Goal: Task Accomplishment & Management: Use online tool/utility

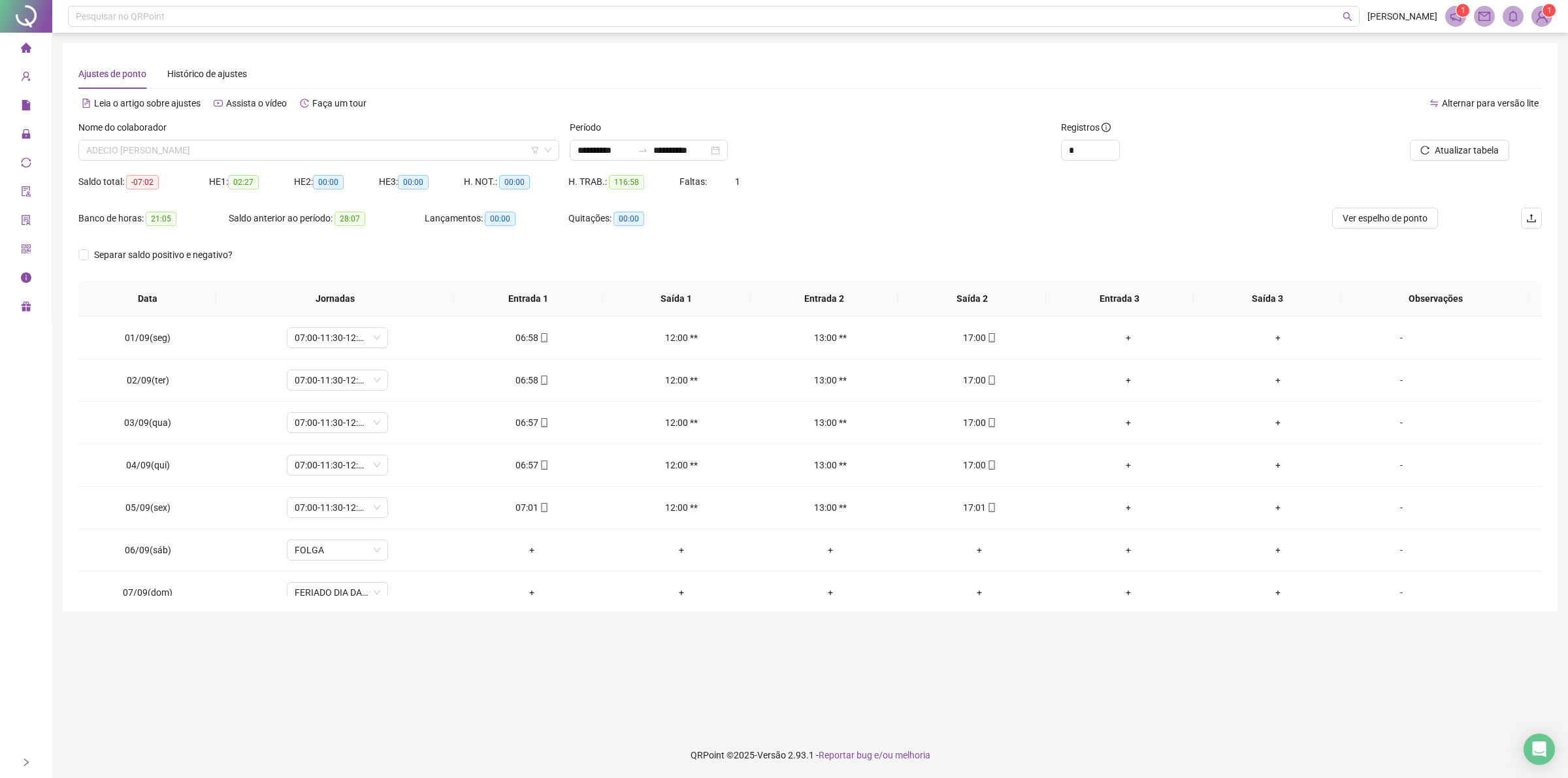
scroll to position [487, 0]
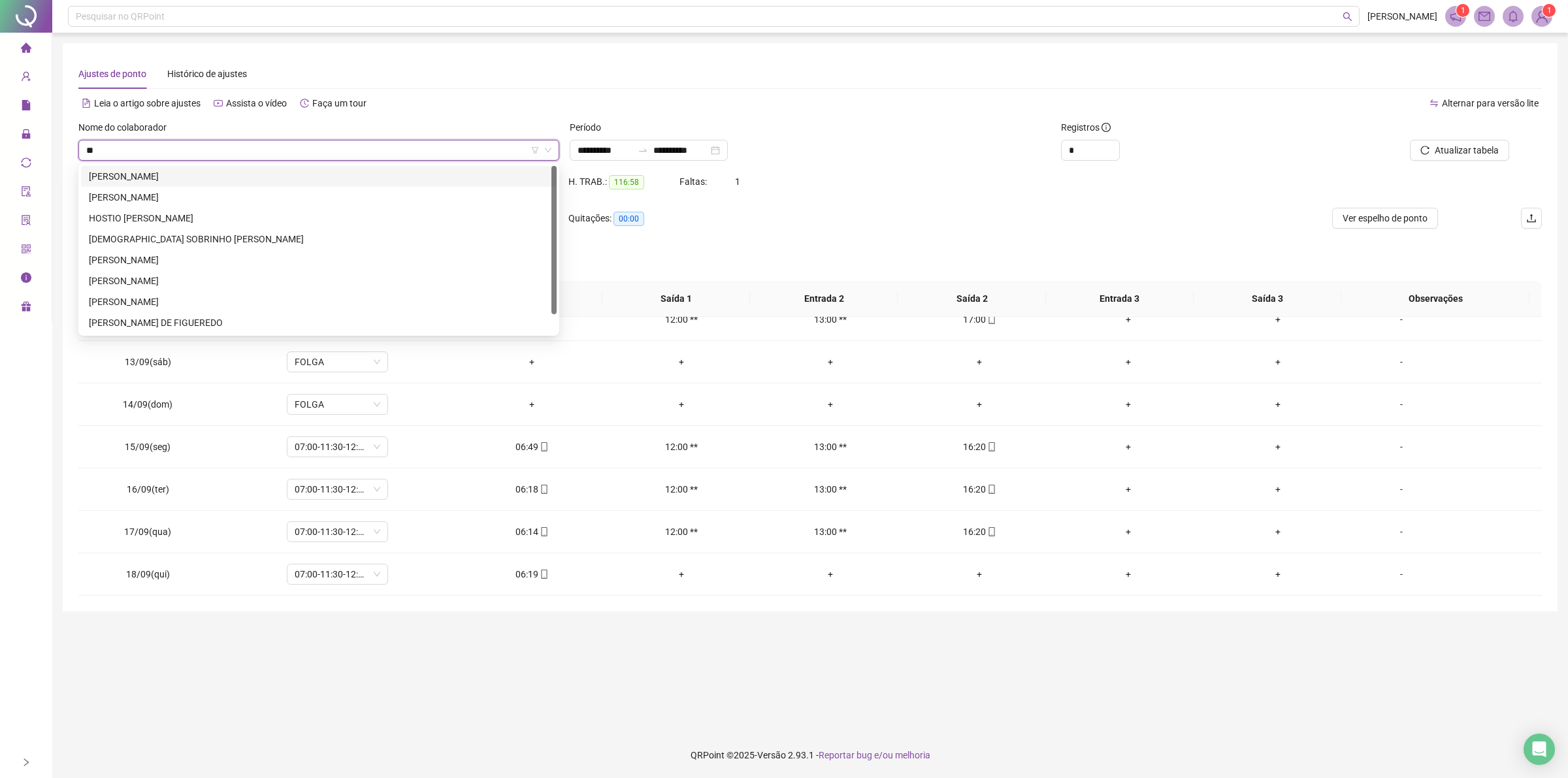
type input "***"
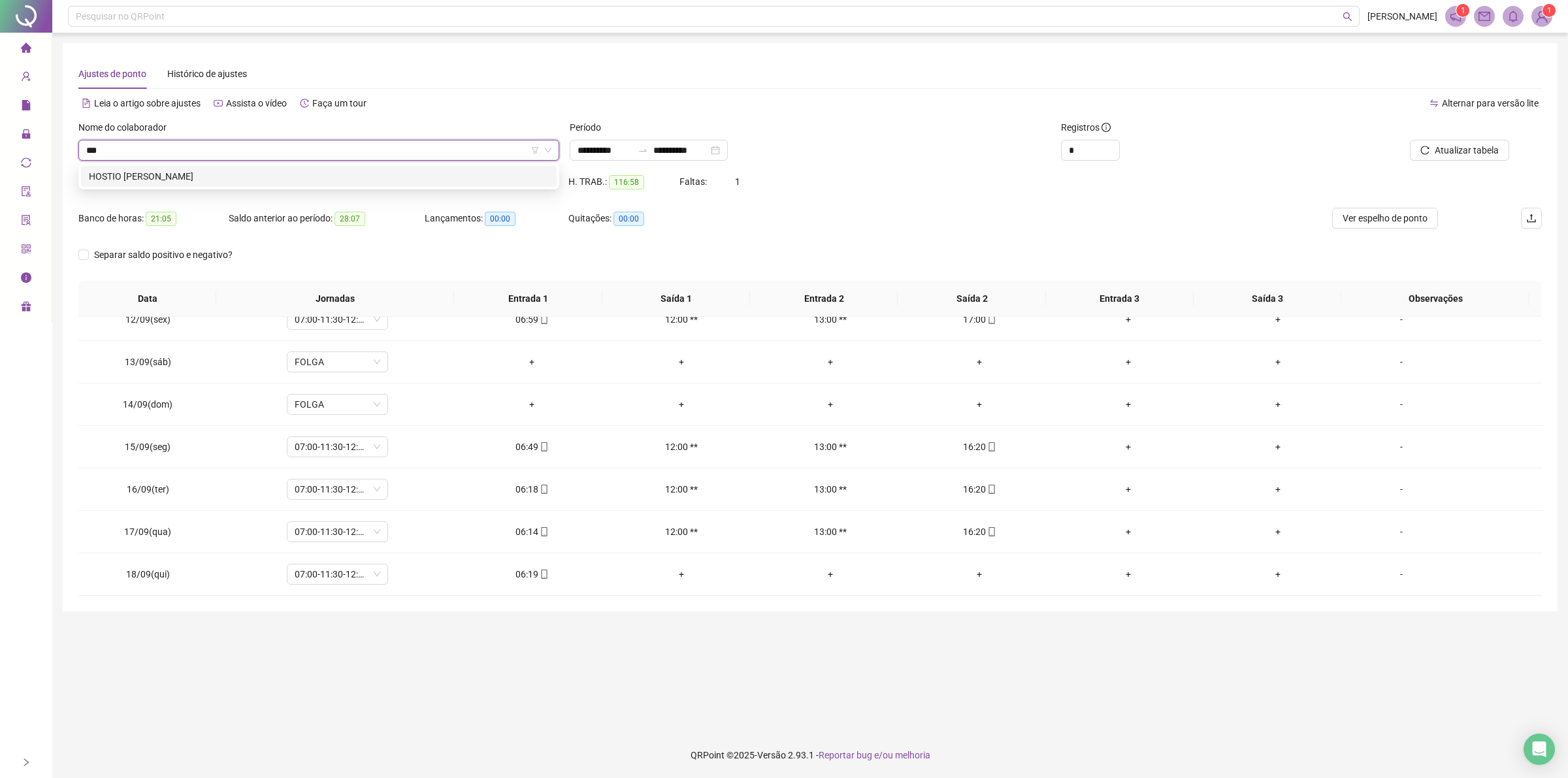
click at [191, 179] on div "HOSTIO [PERSON_NAME]" at bounding box center [318, 176] width 460 height 14
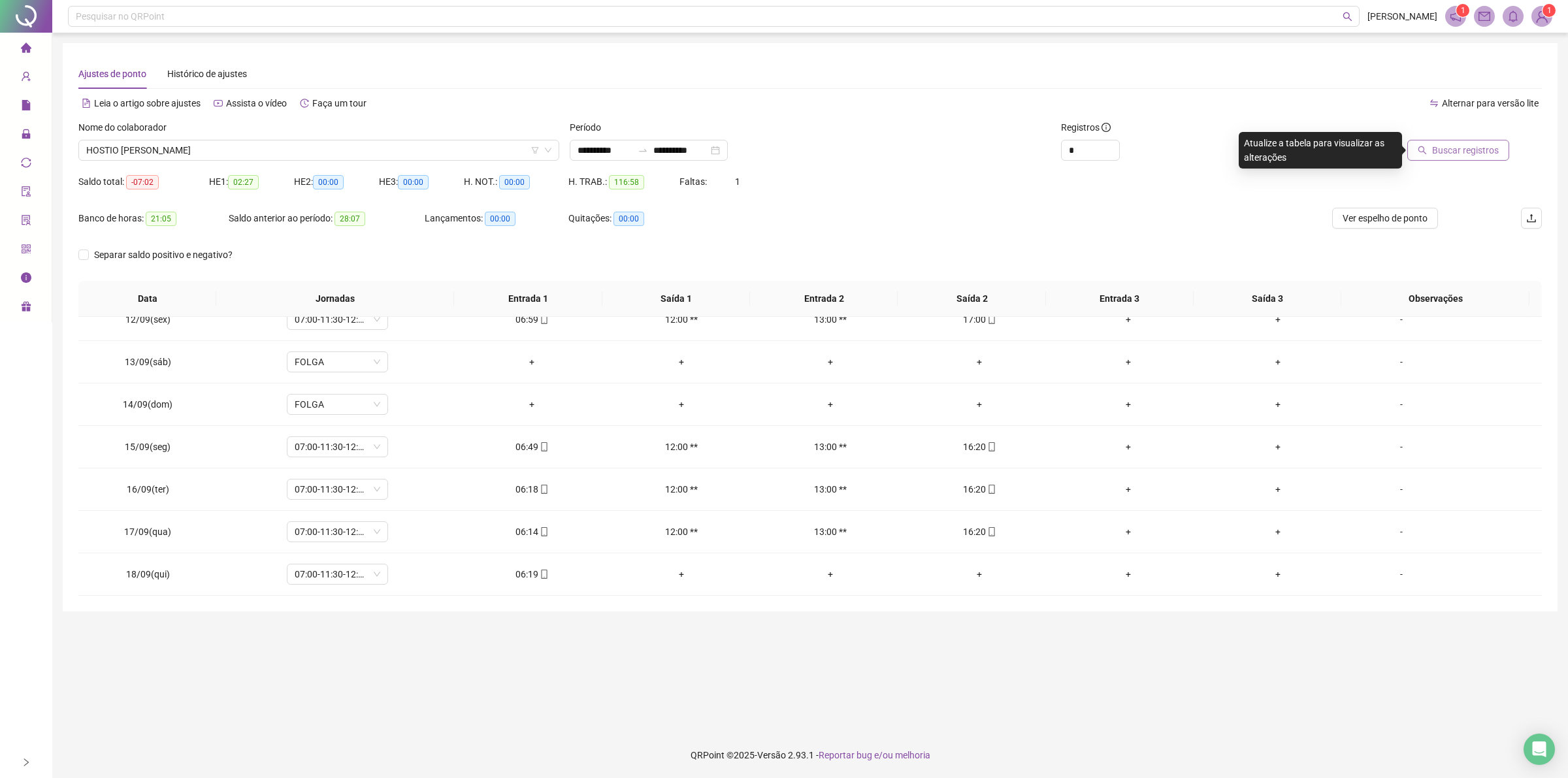
click at [1459, 145] on span "Buscar registros" at bounding box center [1465, 150] width 66 height 14
click at [530, 576] on div "+" at bounding box center [532, 574] width 128 height 14
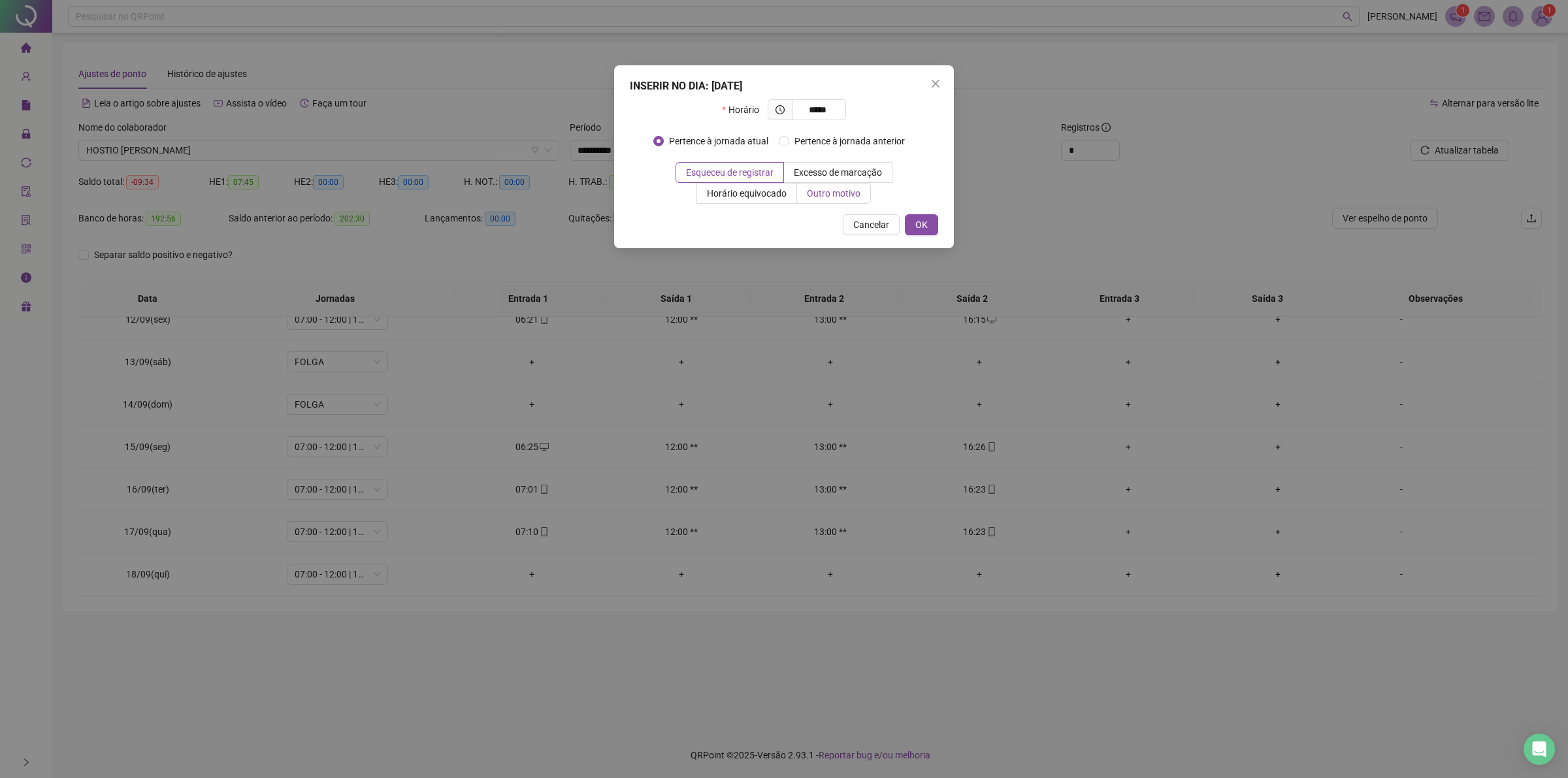
type input "*****"
click at [850, 193] on span "Outro motivo" at bounding box center [833, 193] width 54 height 10
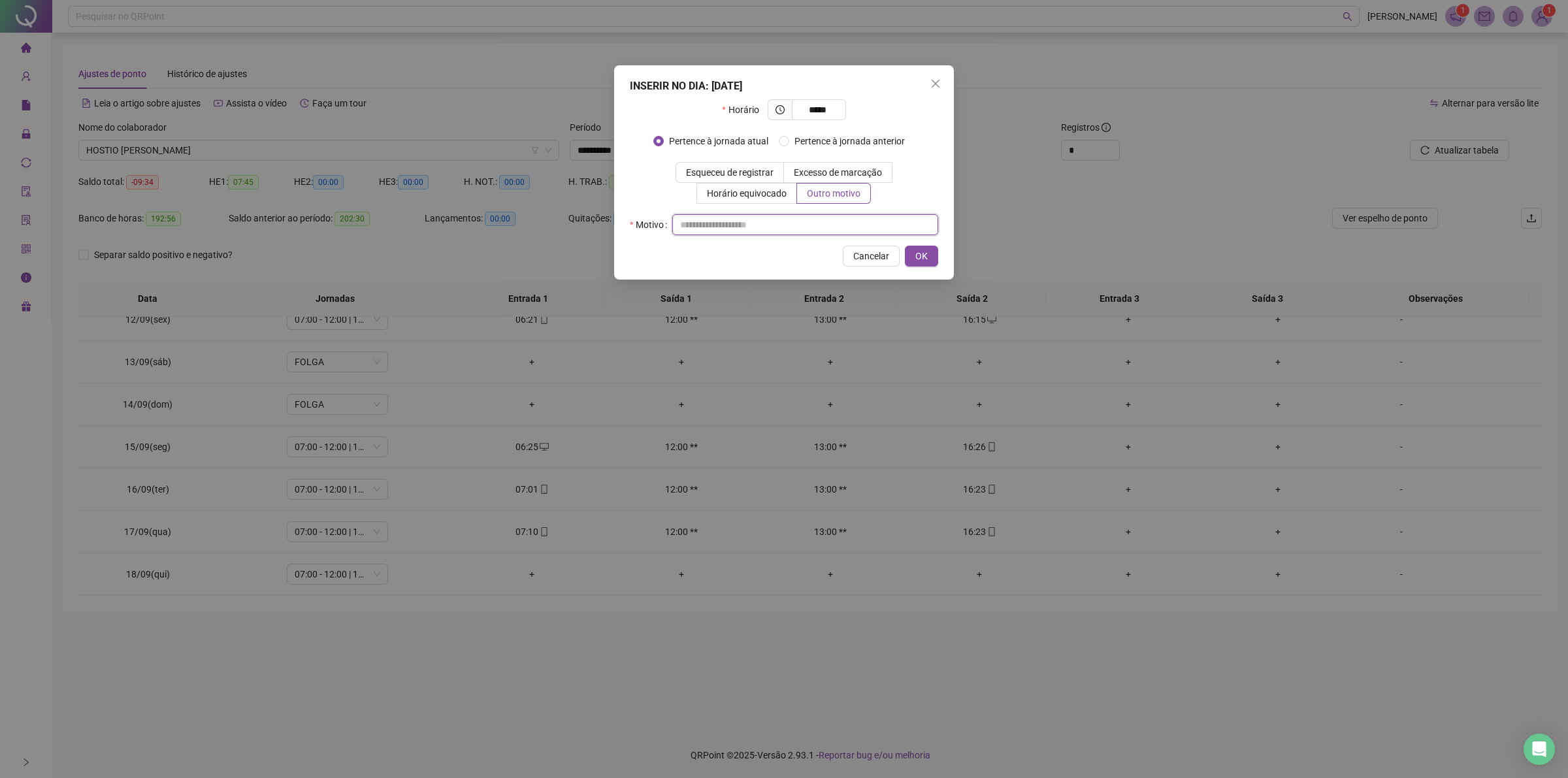
click at [739, 223] on input "text" at bounding box center [805, 224] width 266 height 21
type input "*"
click at [931, 259] on button "OK" at bounding box center [921, 256] width 33 height 21
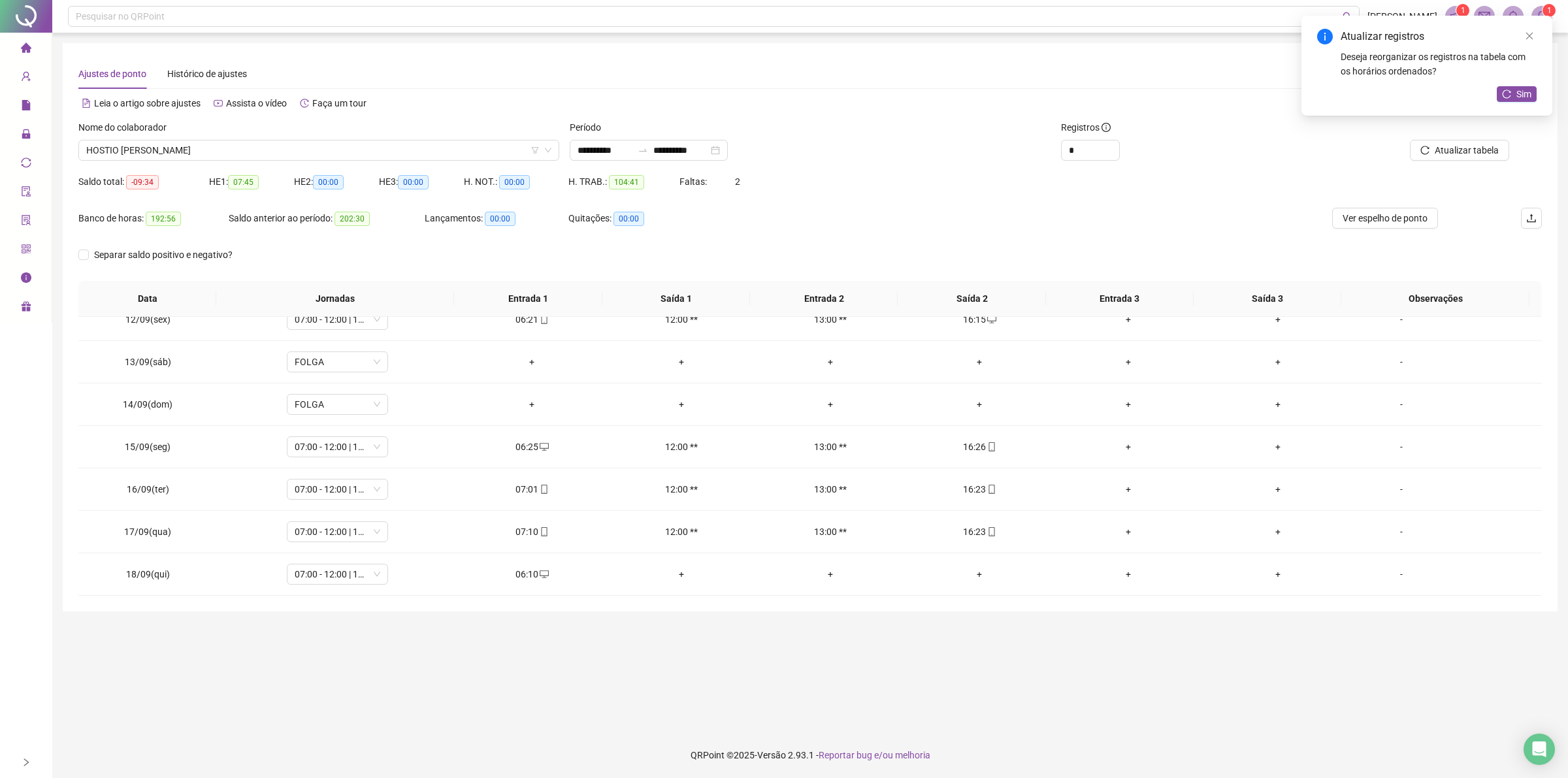
click at [1527, 110] on div "Atualizar registros Deseja reorganizar os registros na tabela com os horários o…" at bounding box center [1427, 65] width 251 height 100
click at [1530, 99] on span "Sim" at bounding box center [1524, 94] width 15 height 14
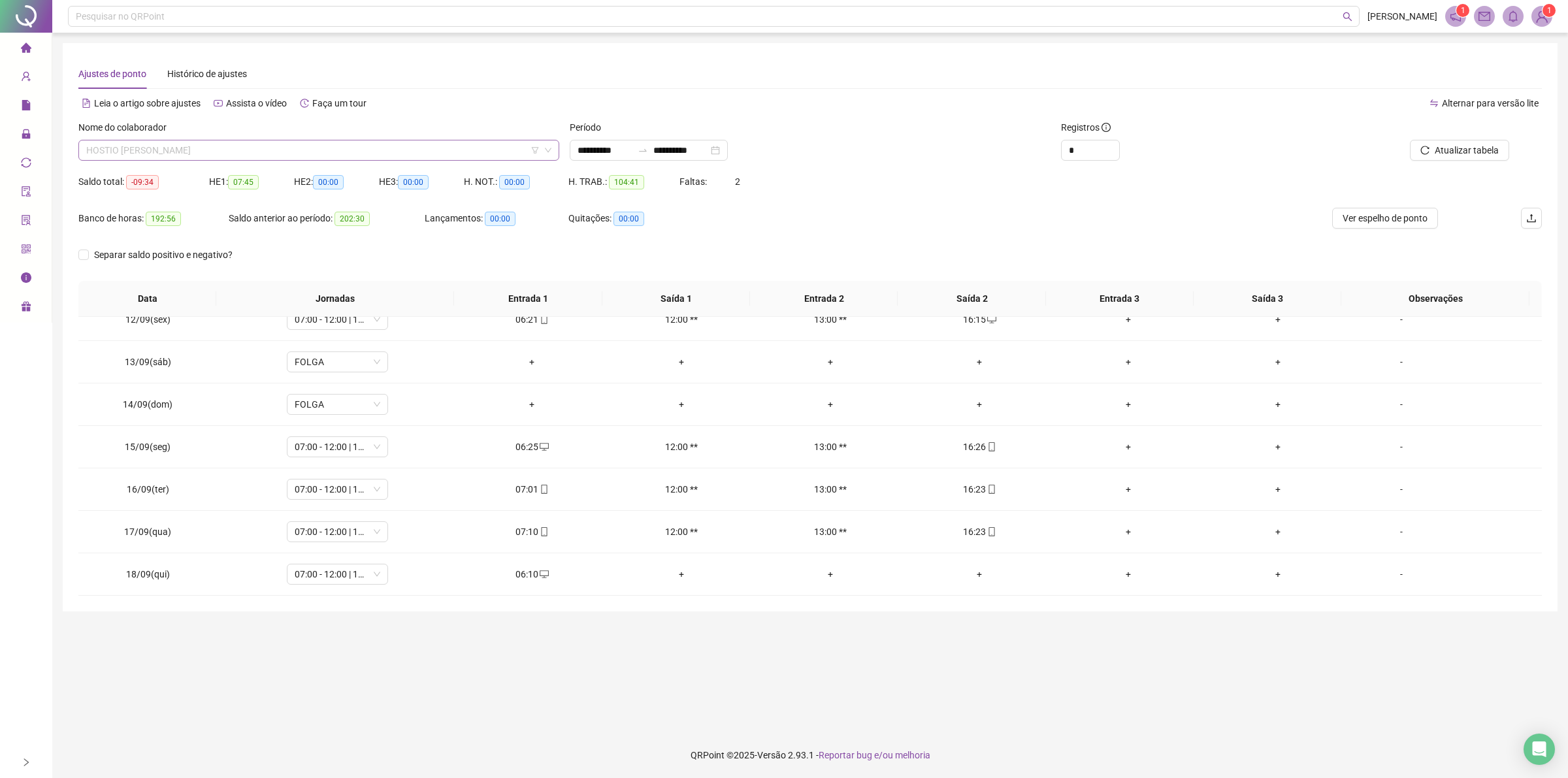
click at [175, 151] on span "HOSTIO [PERSON_NAME]" at bounding box center [319, 150] width 465 height 20
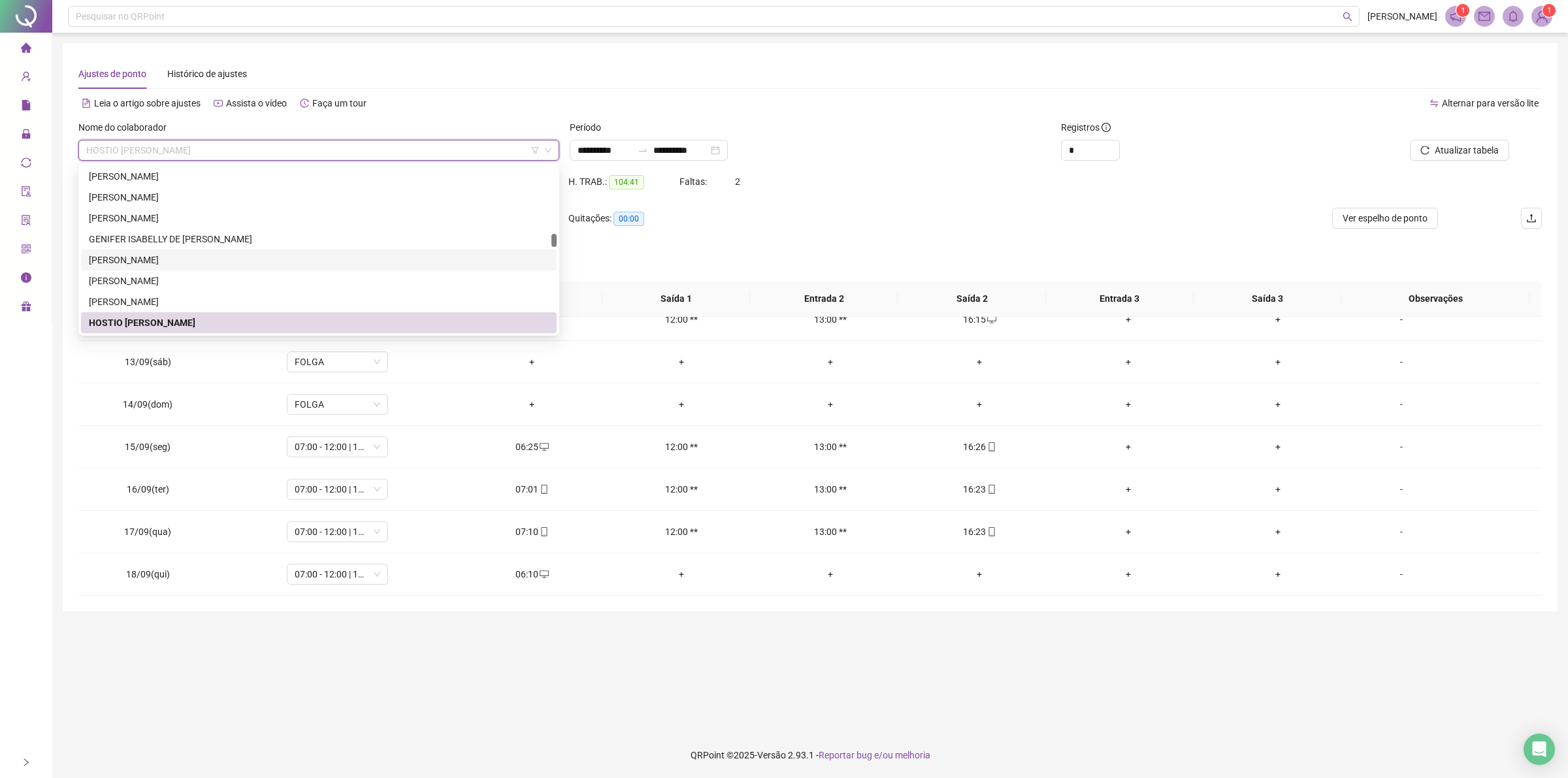
click at [168, 258] on div "[PERSON_NAME]" at bounding box center [318, 260] width 460 height 14
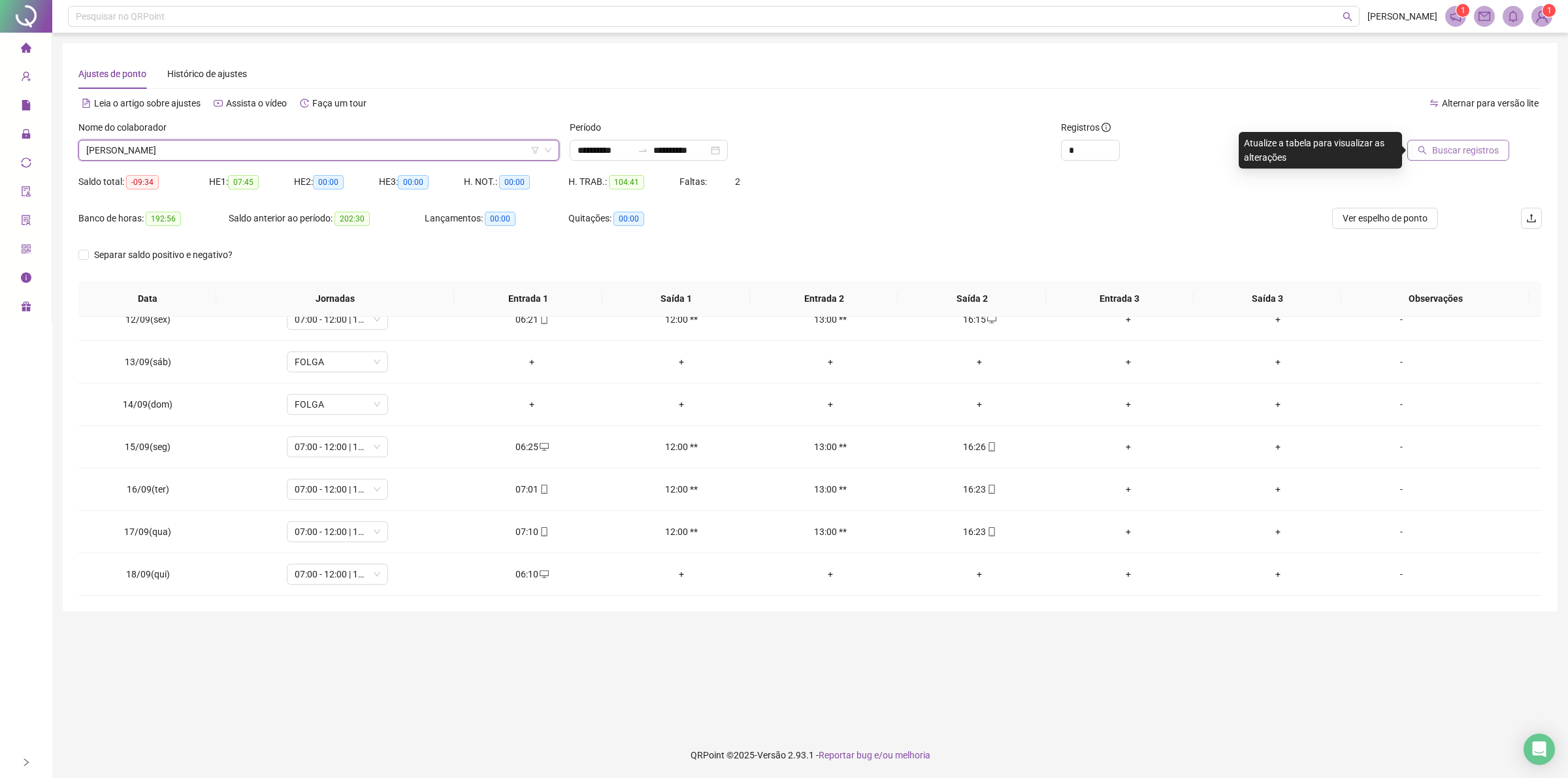
click at [1449, 152] on span "Buscar registros" at bounding box center [1465, 150] width 66 height 14
